Goal: Communication & Community: Answer question/provide support

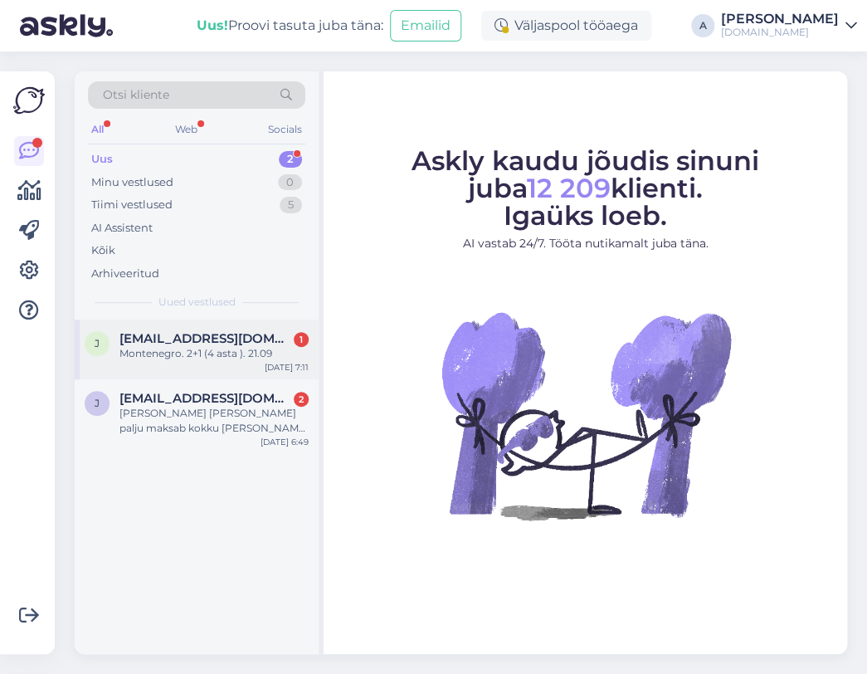
click at [264, 350] on div "Montenegro. 2+1 (4 asta ). 21.09" at bounding box center [213, 353] width 189 height 15
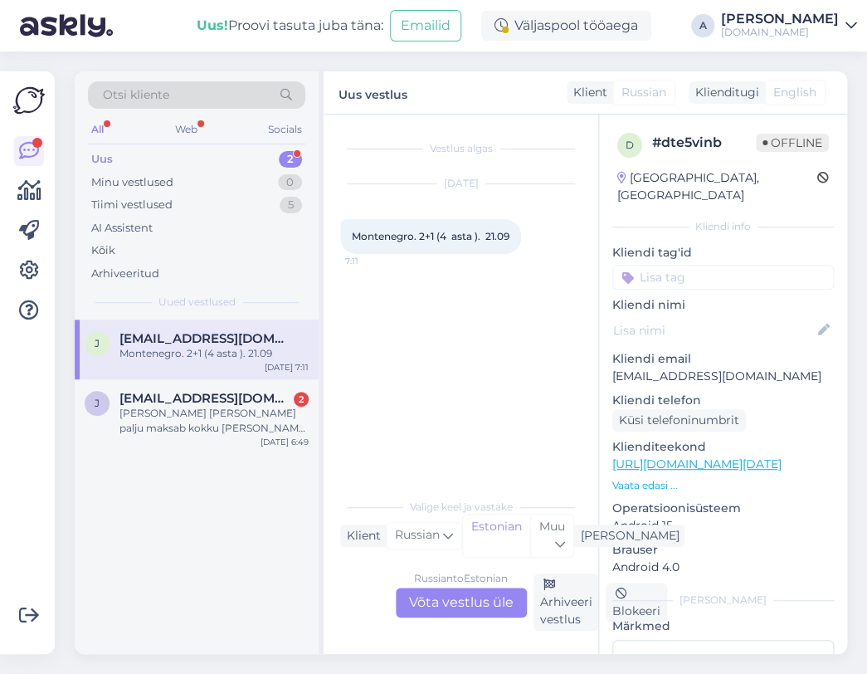
click at [449, 600] on div "Russian to Estonian Võta vestlus üle" at bounding box center [461, 602] width 131 height 30
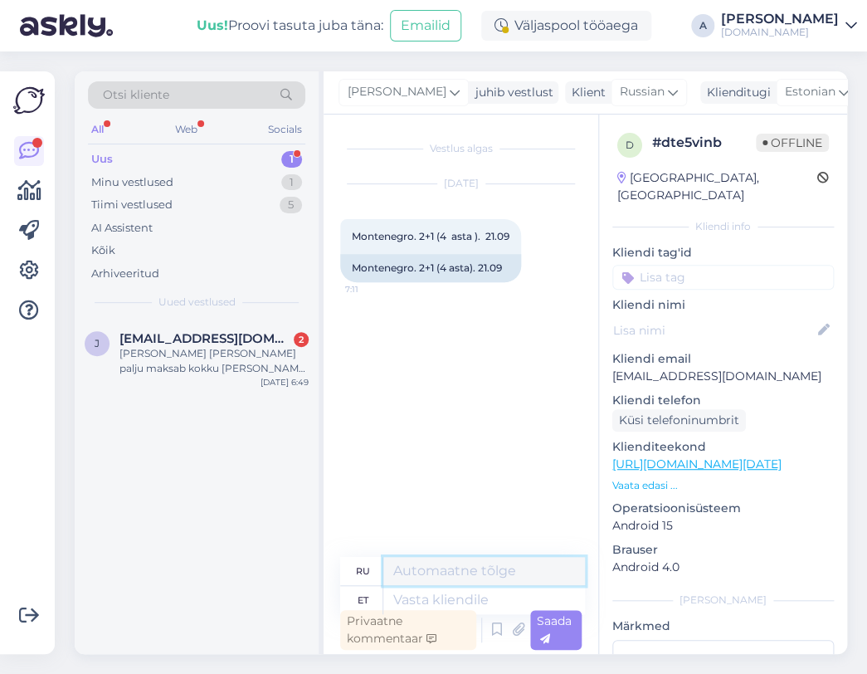
click at [445, 564] on textarea at bounding box center [484, 571] width 202 height 28
type textarea "Tere"
click at [382, 90] on span "[PERSON_NAME]" at bounding box center [397, 92] width 99 height 18
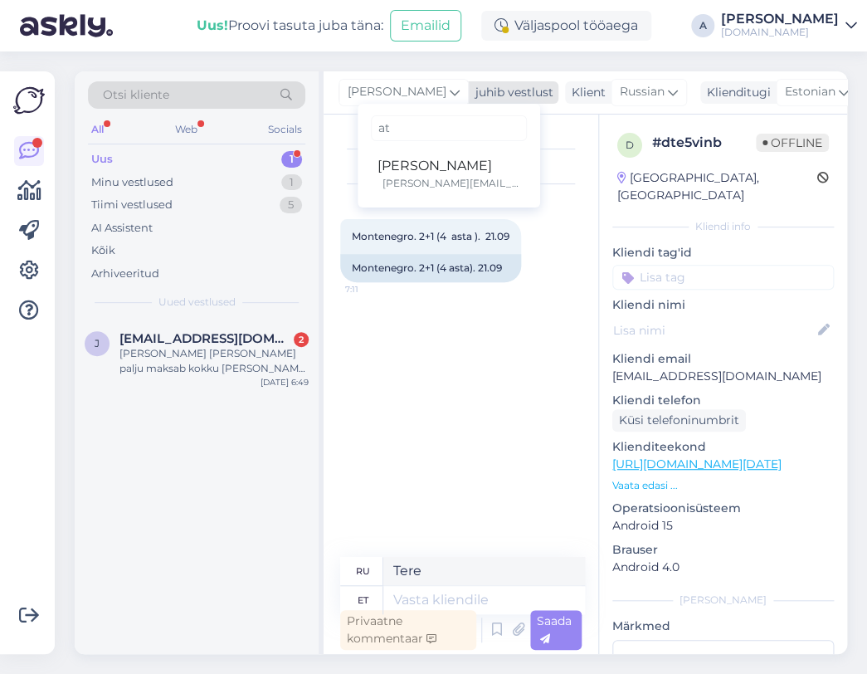
type input "a"
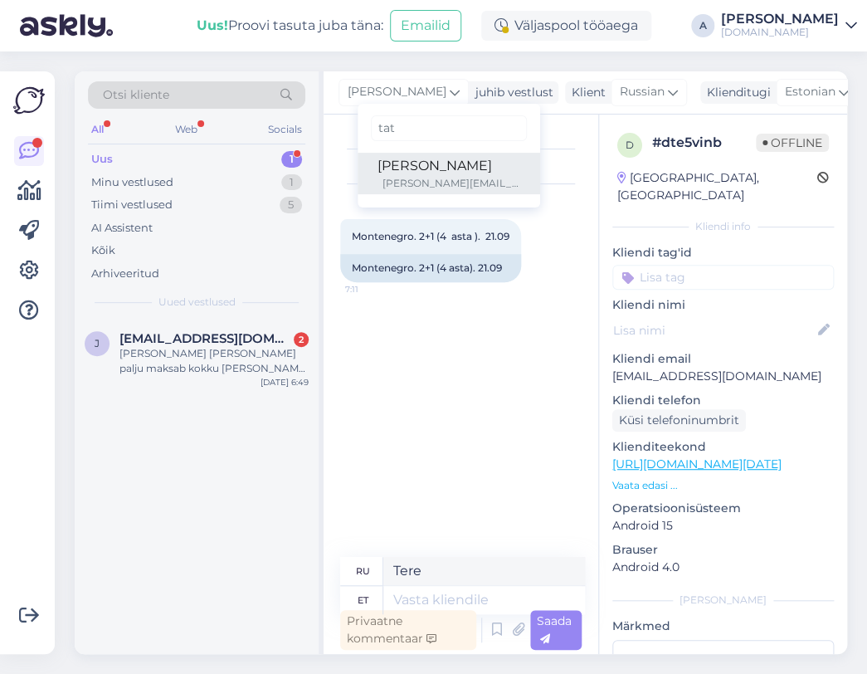
type input "tat"
click at [378, 169] on div "[PERSON_NAME]" at bounding box center [449, 166] width 143 height 20
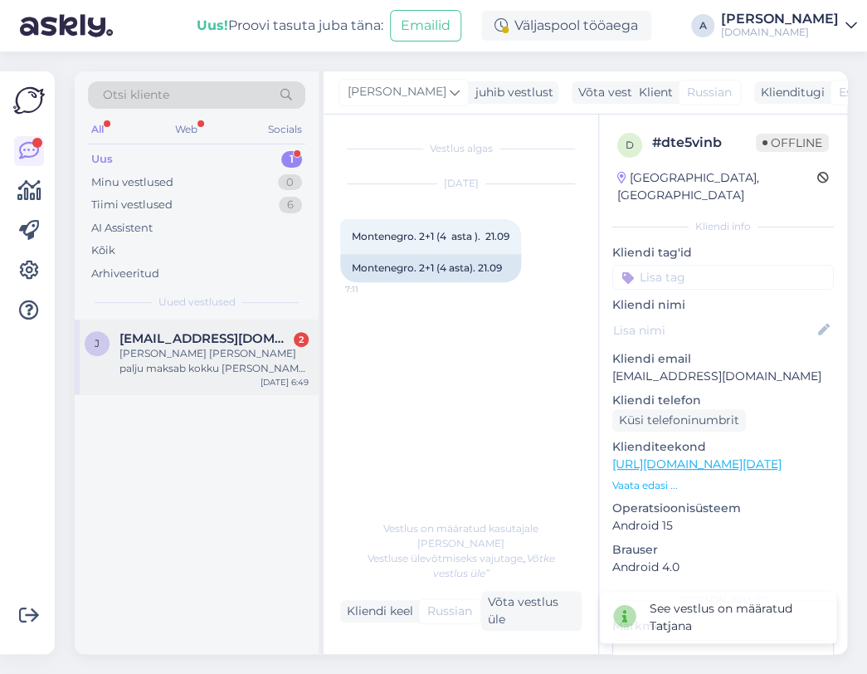
click at [242, 339] on span "[EMAIL_ADDRESS][DOMAIN_NAME]" at bounding box center [205, 338] width 173 height 15
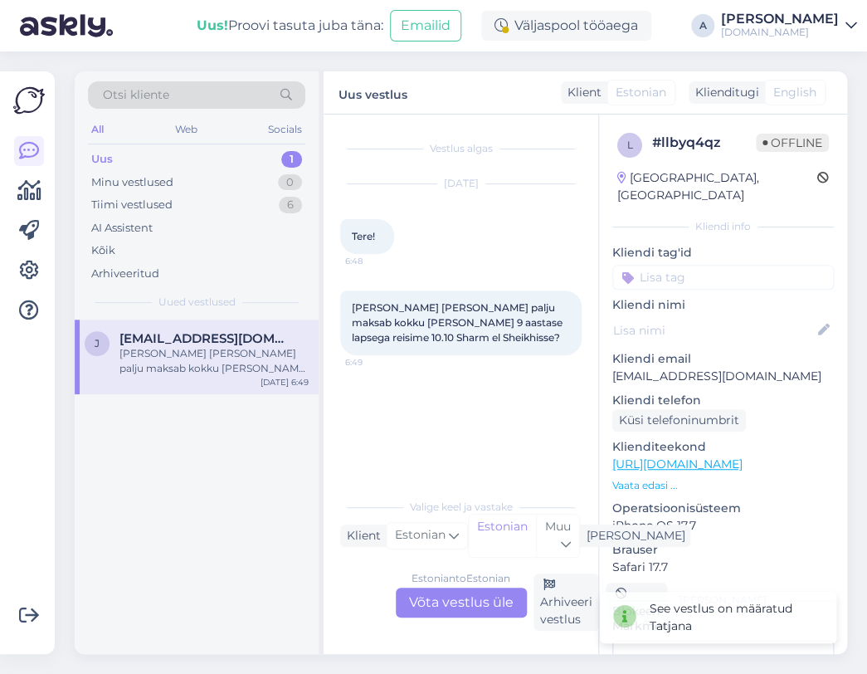
click at [446, 599] on div "Estonian to Estonian Võta vestlus üle" at bounding box center [461, 602] width 131 height 30
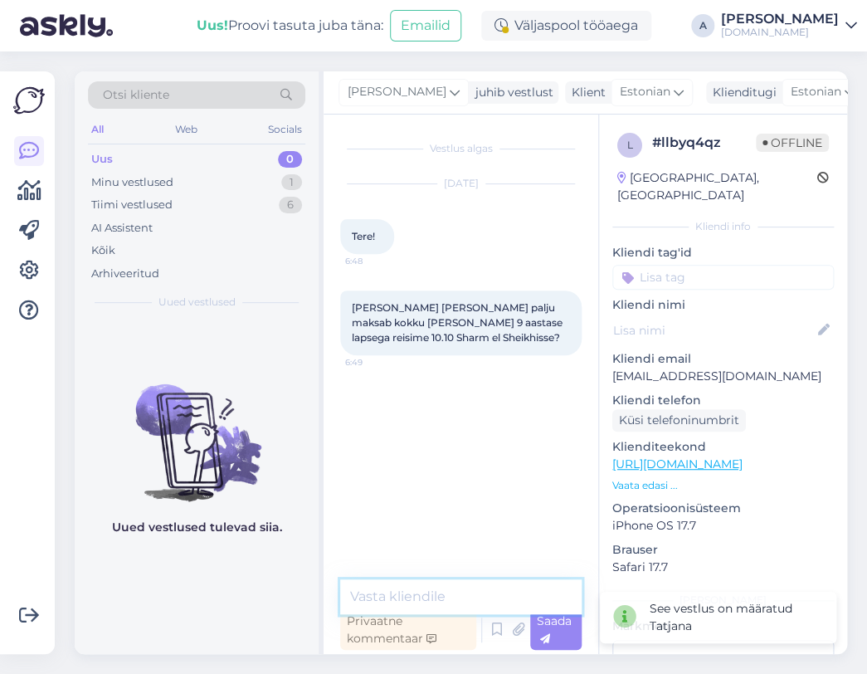
click at [446, 601] on textarea at bounding box center [460, 596] width 241 height 35
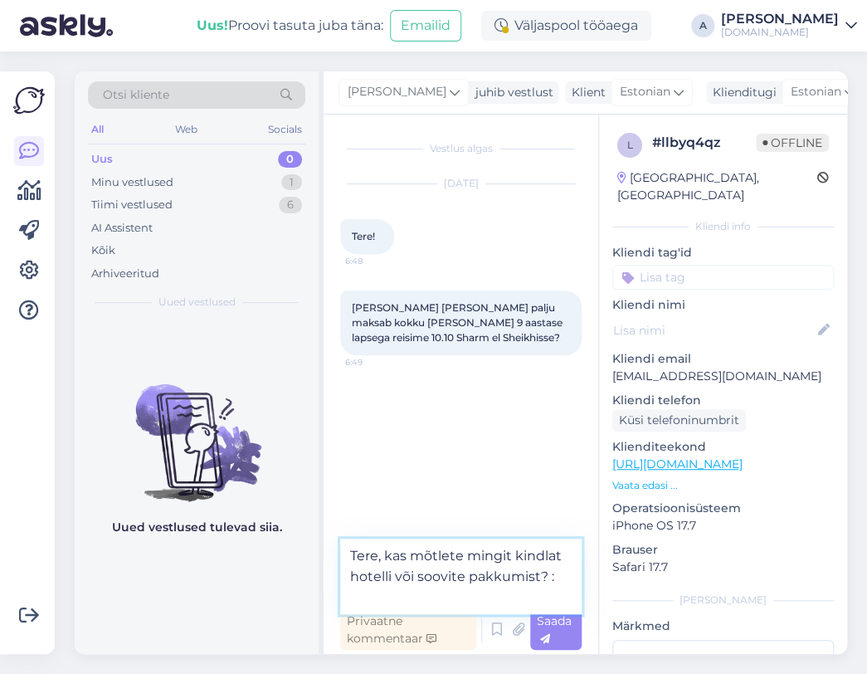
type textarea "Tere, kas mõtlete mingit kindlat hotelli või soovite pakkumist? :)"
